Goal: Information Seeking & Learning: Find specific fact

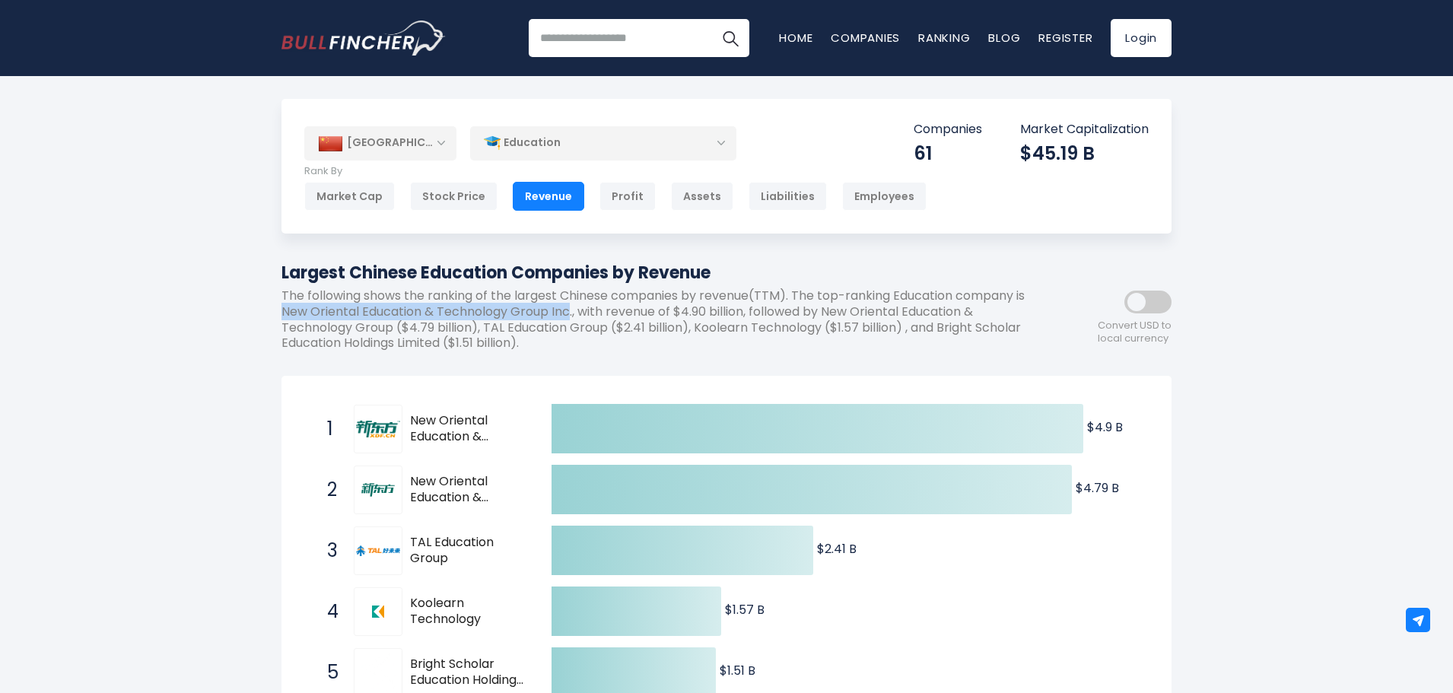
click at [582, 315] on p "The following shows the ranking of the largest Chinese companies by revenue(TTM…" at bounding box center [657, 319] width 753 height 63
drag, startPoint x: 841, startPoint y: 313, endPoint x: 465, endPoint y: 319, distance: 375.8
click at [396, 330] on p "The following shows the ranking of the largest Chinese companies by revenue(TTM…" at bounding box center [657, 319] width 753 height 63
drag, startPoint x: 695, startPoint y: 332, endPoint x: 824, endPoint y: 334, distance: 128.6
click at [824, 334] on p "The following shows the ranking of the largest Chinese companies by revenue(TTM…" at bounding box center [657, 319] width 753 height 63
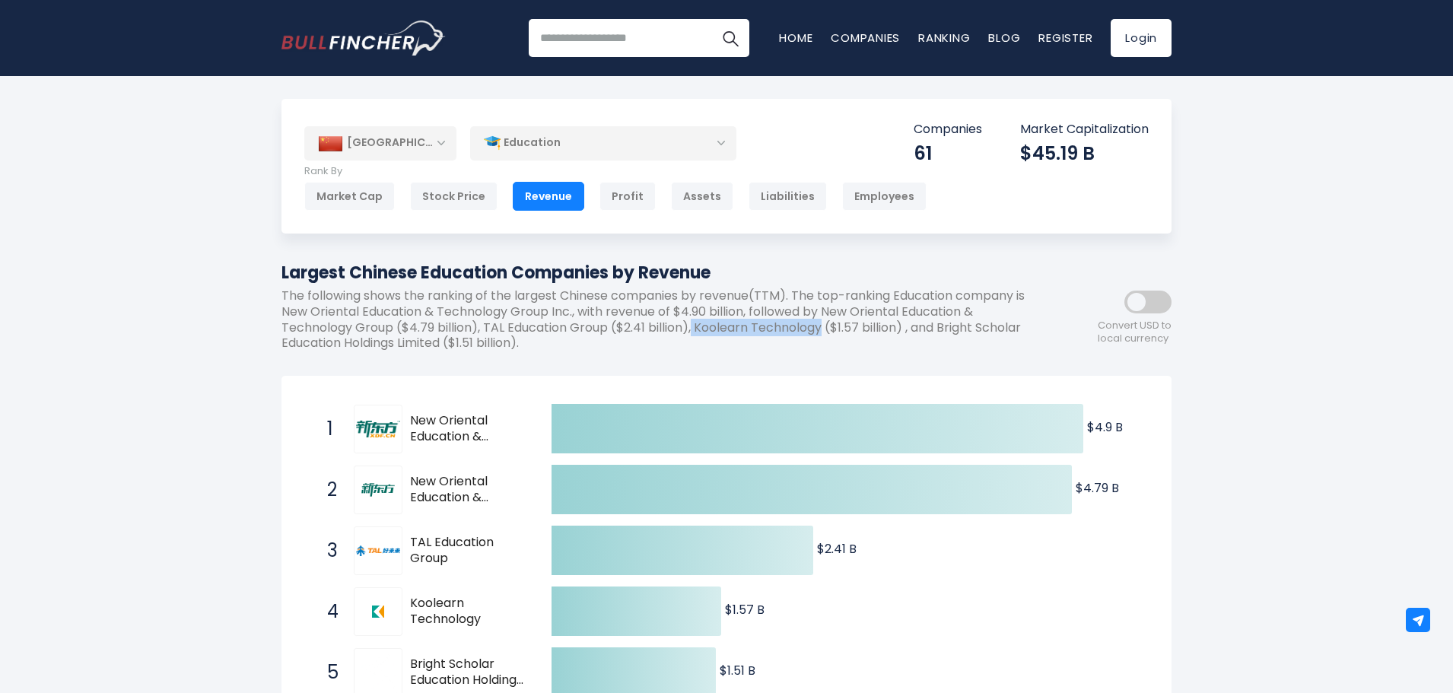
copy p "Koolearn Technology"
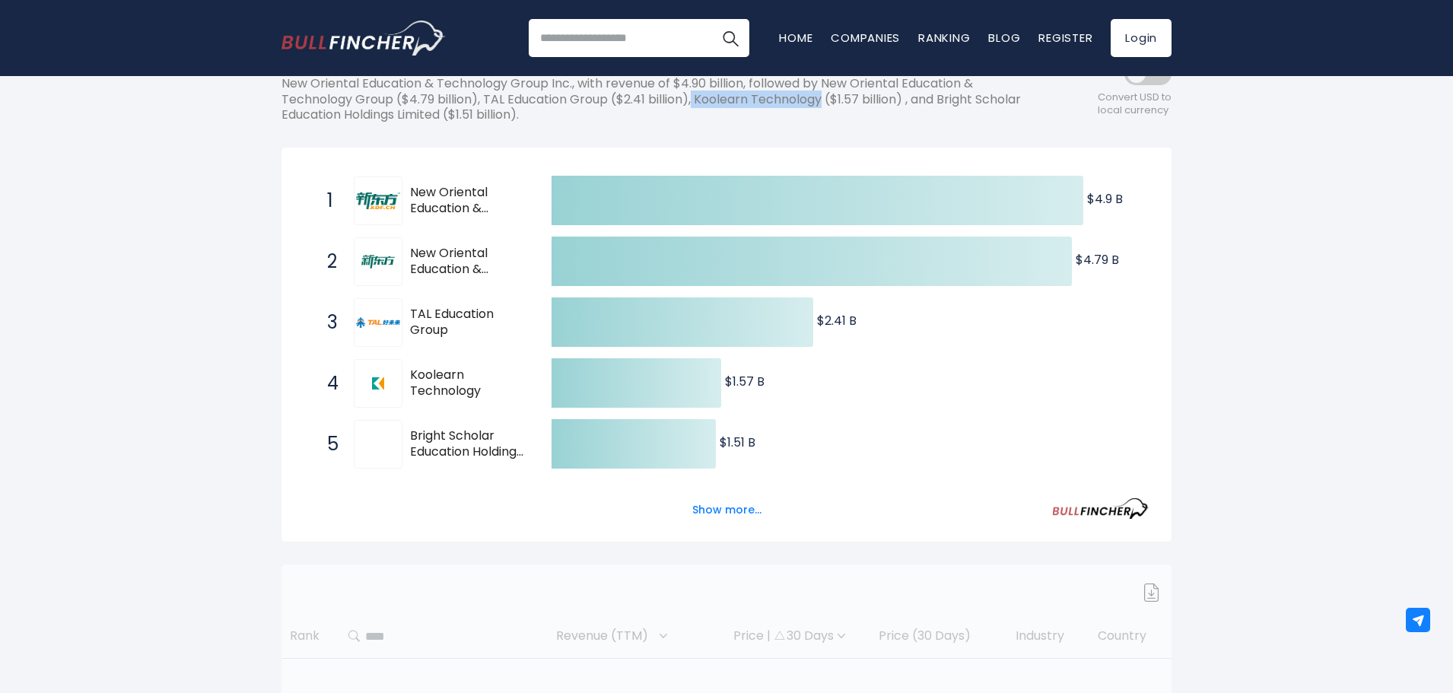
drag, startPoint x: 488, startPoint y: 451, endPoint x: 409, endPoint y: 436, distance: 80.6
click at [409, 436] on div "5 Bright Scholar Education Holdings Limited BEDU" at bounding box center [421, 444] width 205 height 49
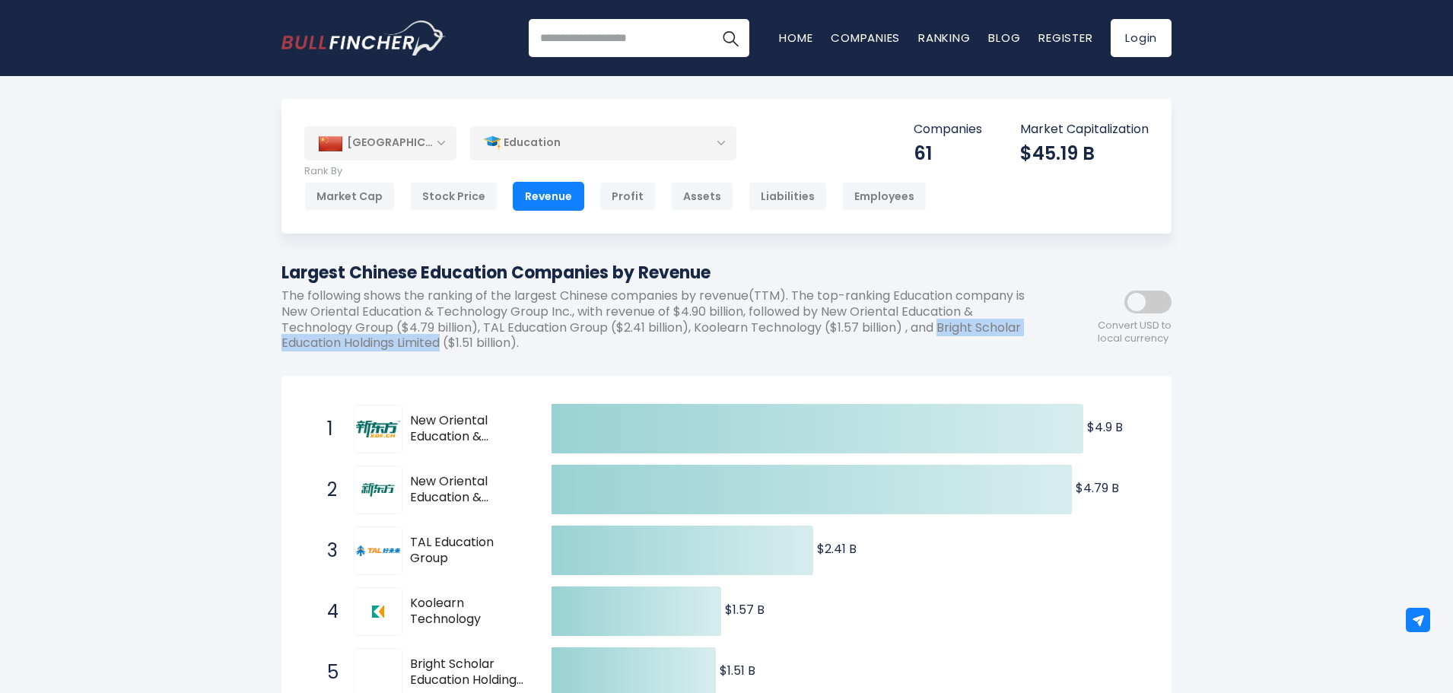
drag, startPoint x: 945, startPoint y: 332, endPoint x: 492, endPoint y: 351, distance: 453.0
click at [492, 351] on p "The following shows the ranking of the largest Chinese companies by revenue(TTM…" at bounding box center [657, 319] width 753 height 63
copy p "Bright Scholar Education Holdings Limited"
